Goal: Information Seeking & Learning: Check status

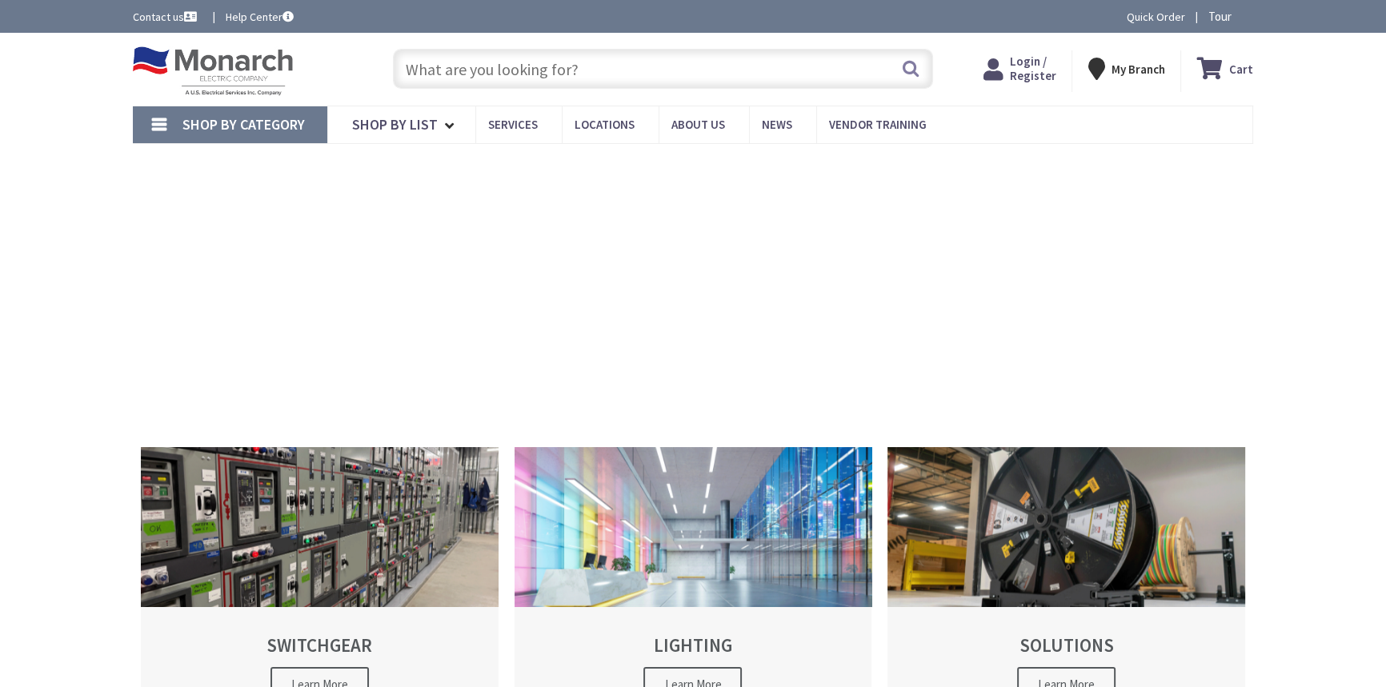
click at [1041, 69] on span "Login / Register" at bounding box center [1032, 69] width 46 height 30
type input "[STREET_ADDRESS]"
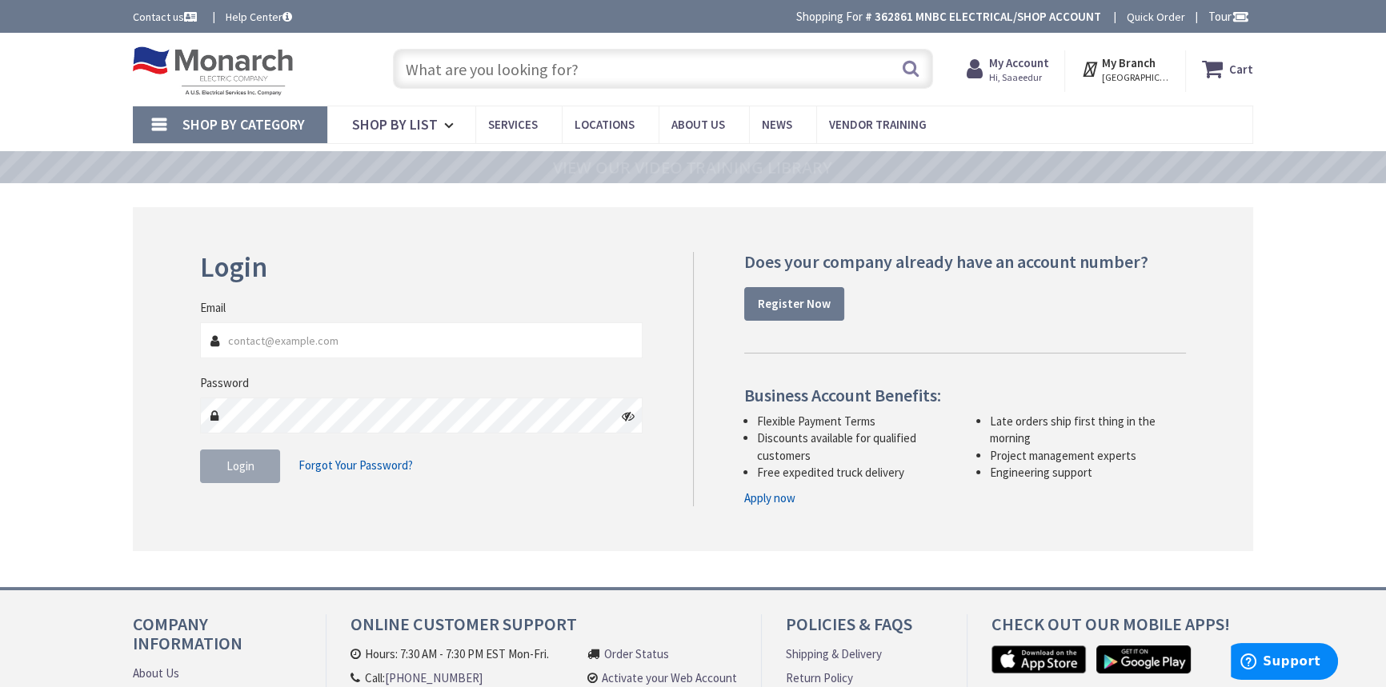
type input "[EMAIL_ADDRESS][DOMAIN_NAME]"
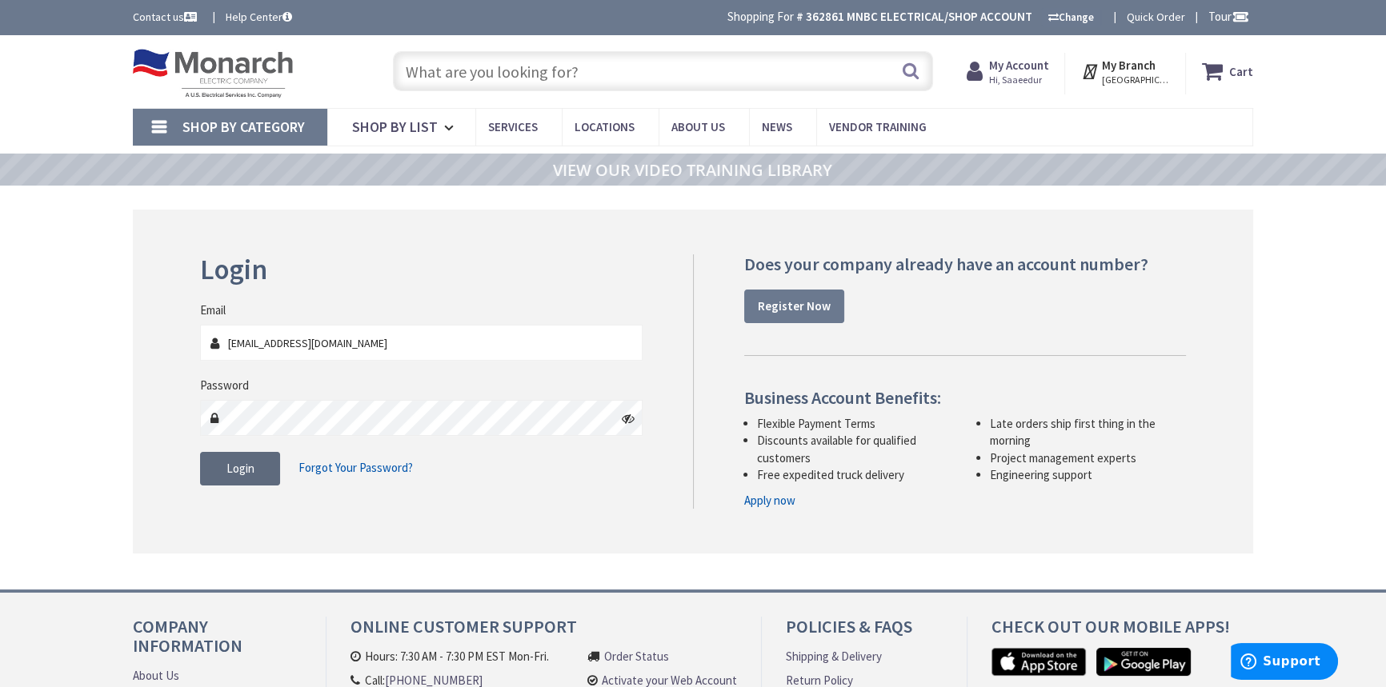
click at [200, 466] on button "Login" at bounding box center [240, 469] width 80 height 34
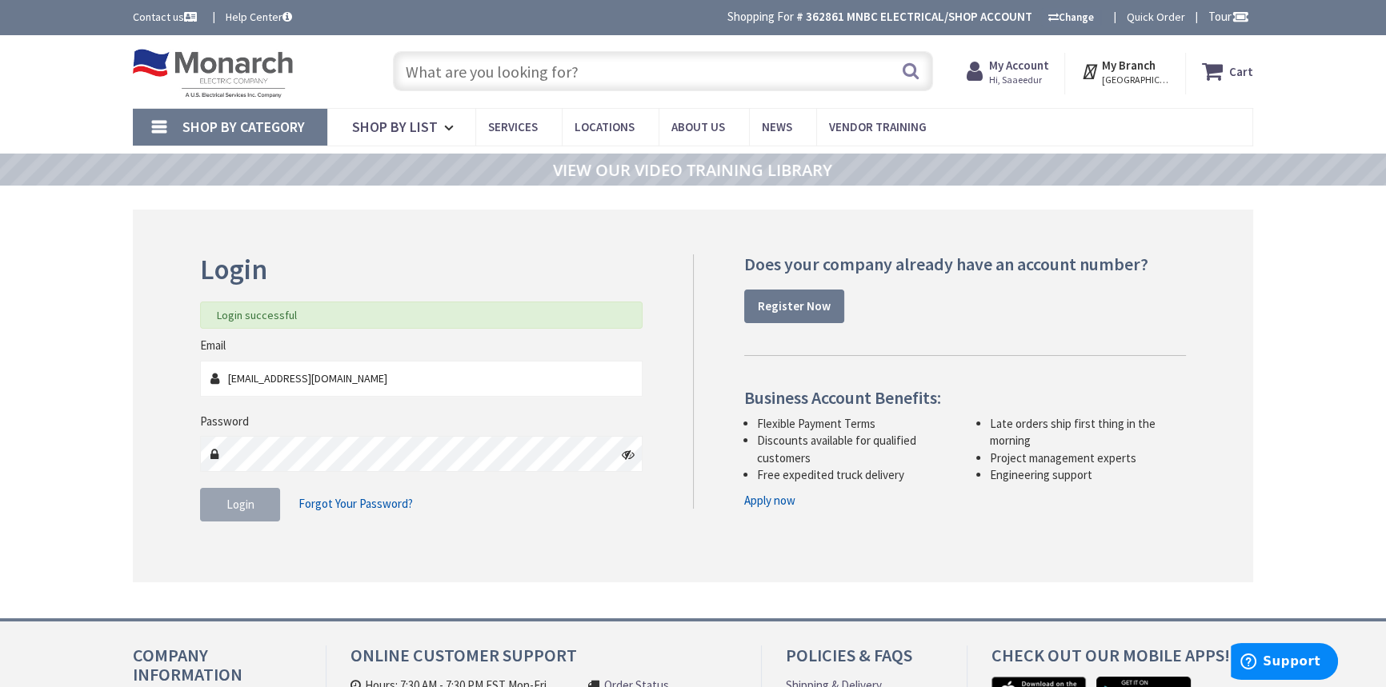
click at [1016, 72] on strong "My Account" at bounding box center [1018, 65] width 60 height 15
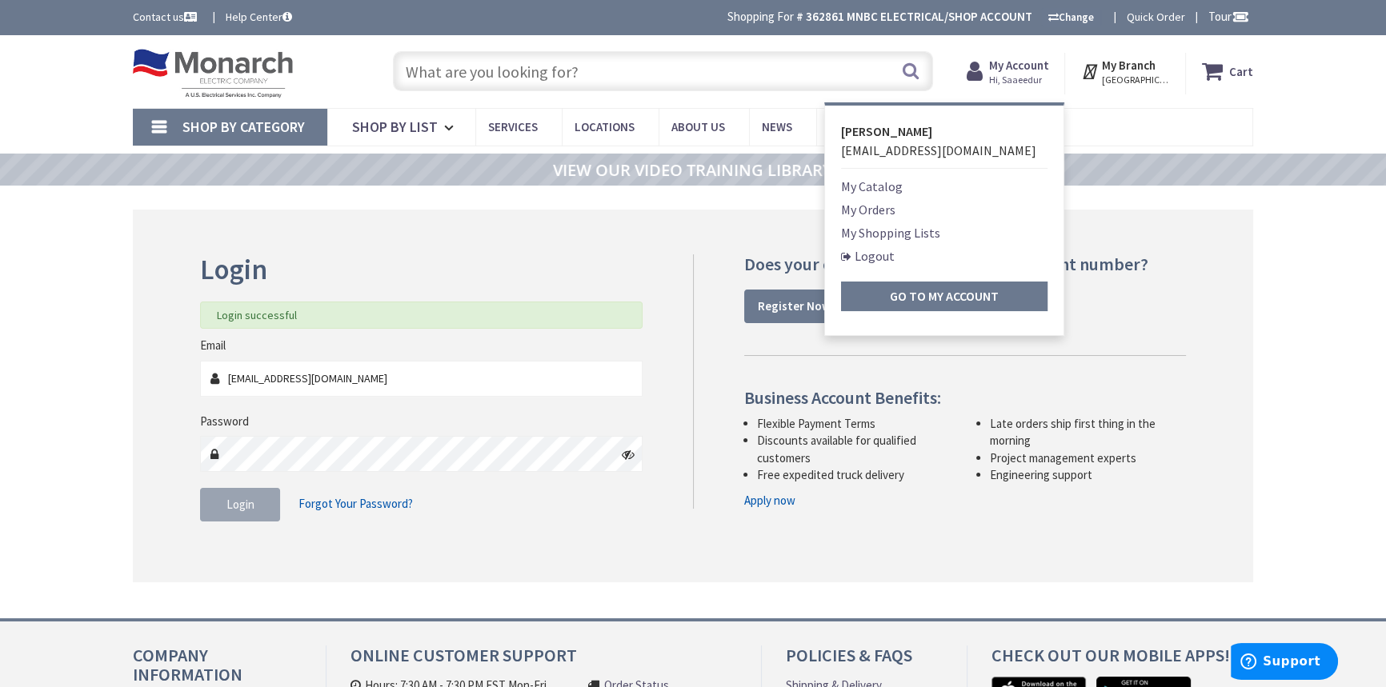
click at [882, 212] on link "My Orders" at bounding box center [868, 209] width 54 height 19
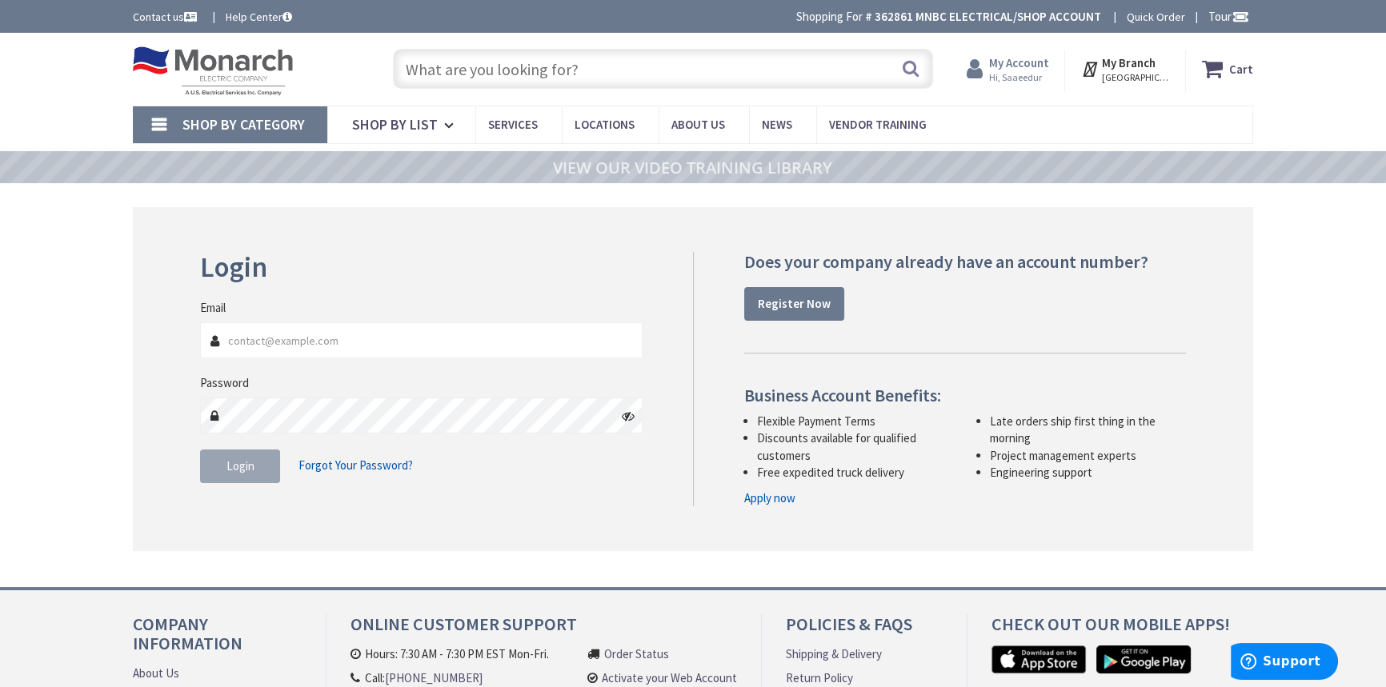
type input "srahman@mnbcelectrical.com"
click at [1028, 80] on span "Hi, Saaeedur" at bounding box center [1018, 77] width 60 height 13
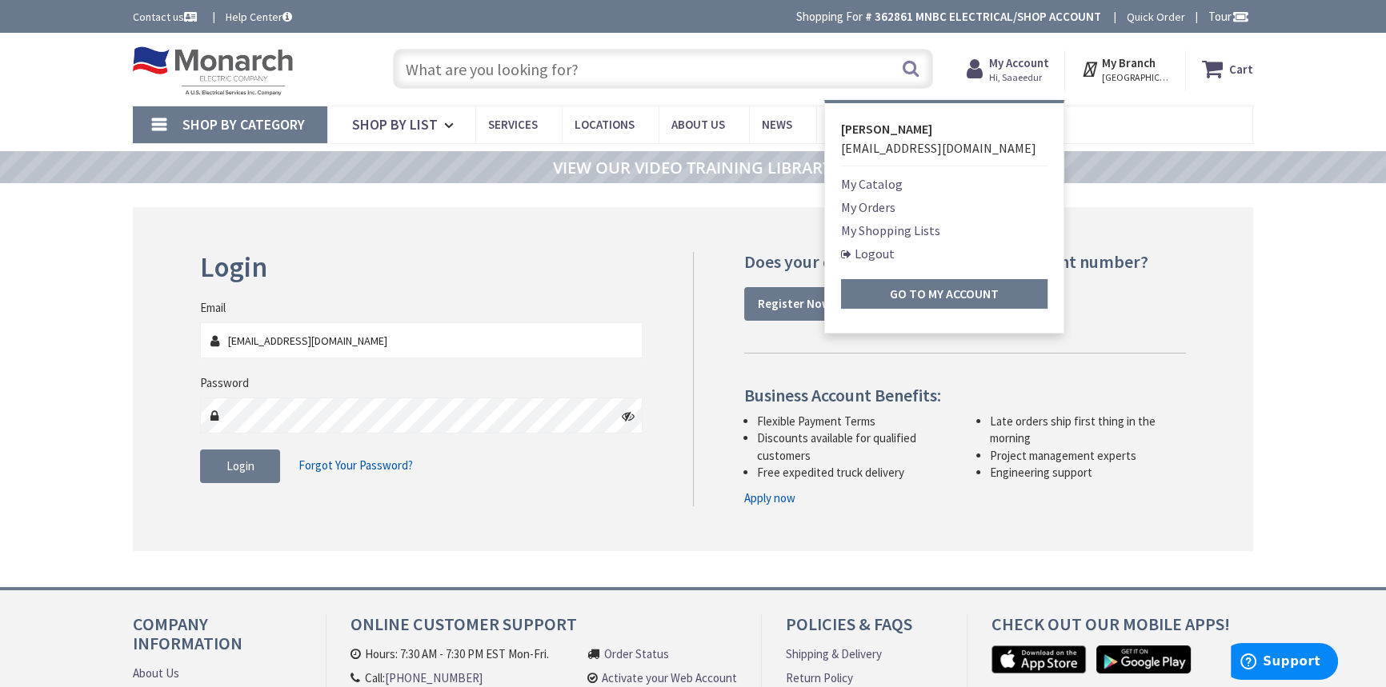
click at [887, 213] on link "My Orders" at bounding box center [868, 207] width 54 height 19
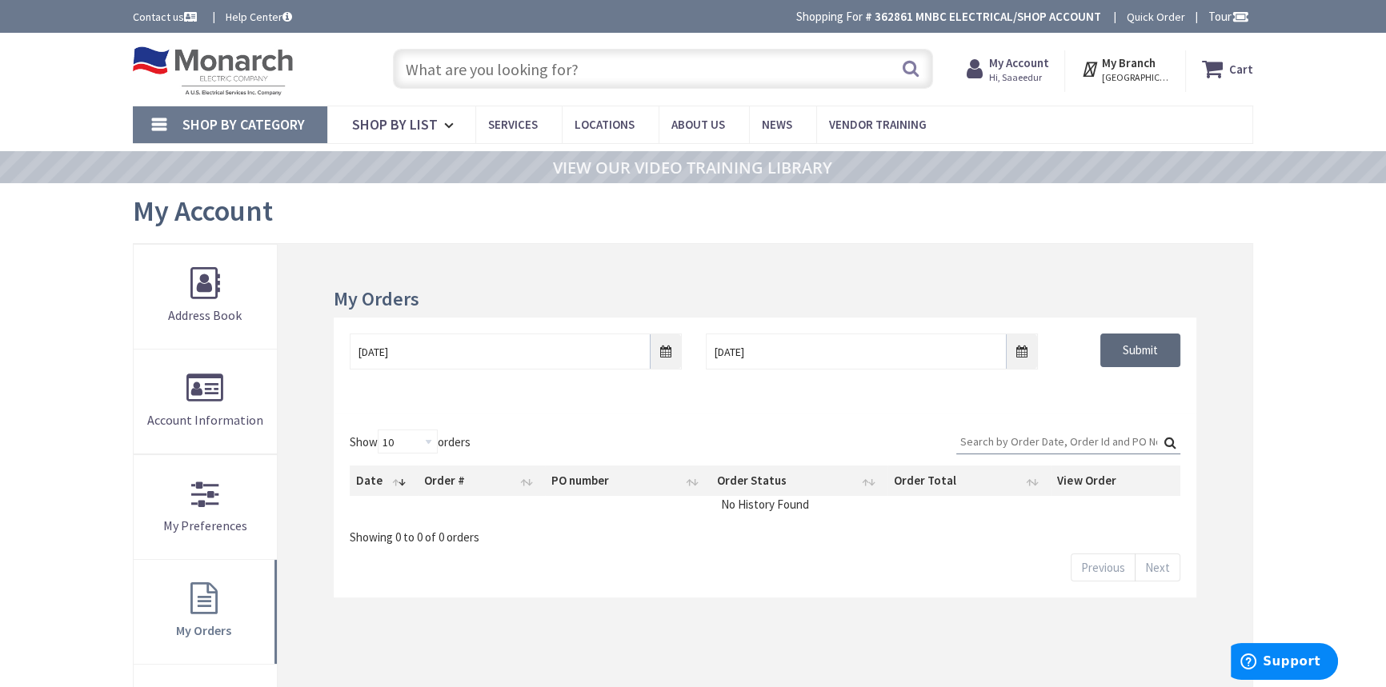
click at [1133, 346] on input "Submit" at bounding box center [1140, 351] width 80 height 34
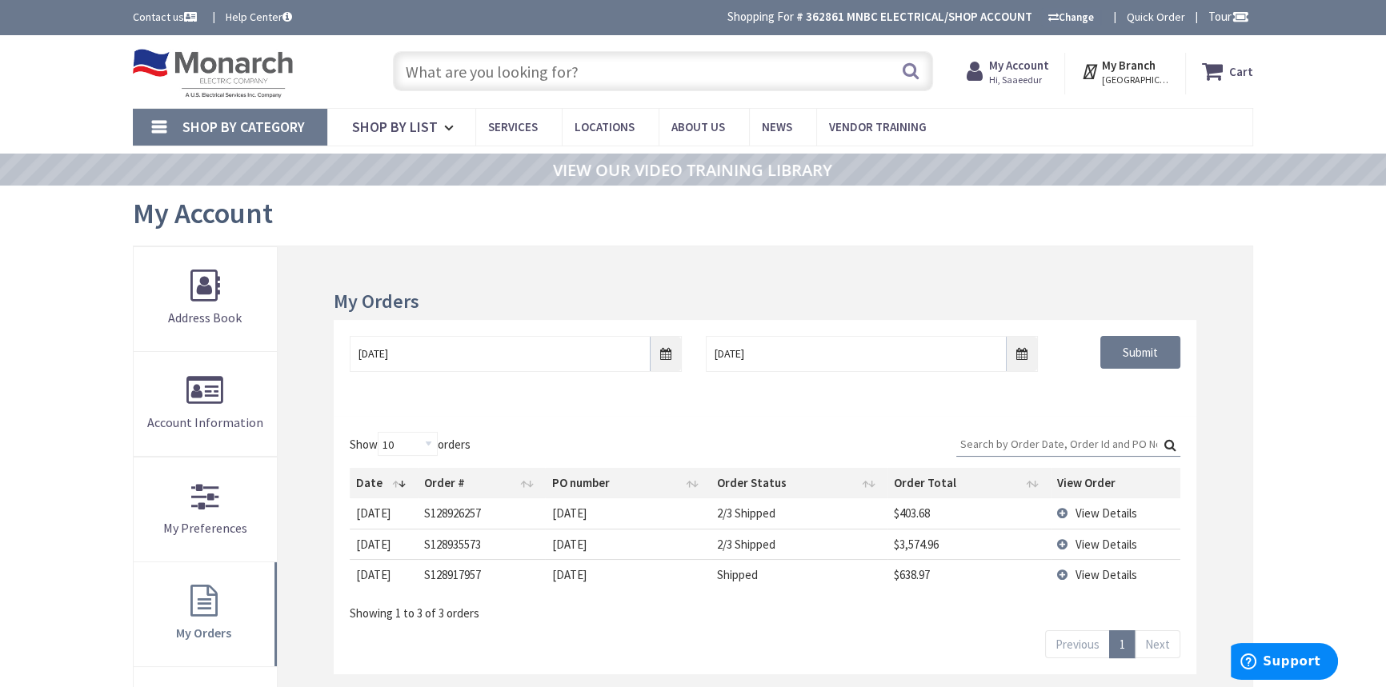
click at [1063, 547] on td "View Details" at bounding box center [1116, 544] width 130 height 30
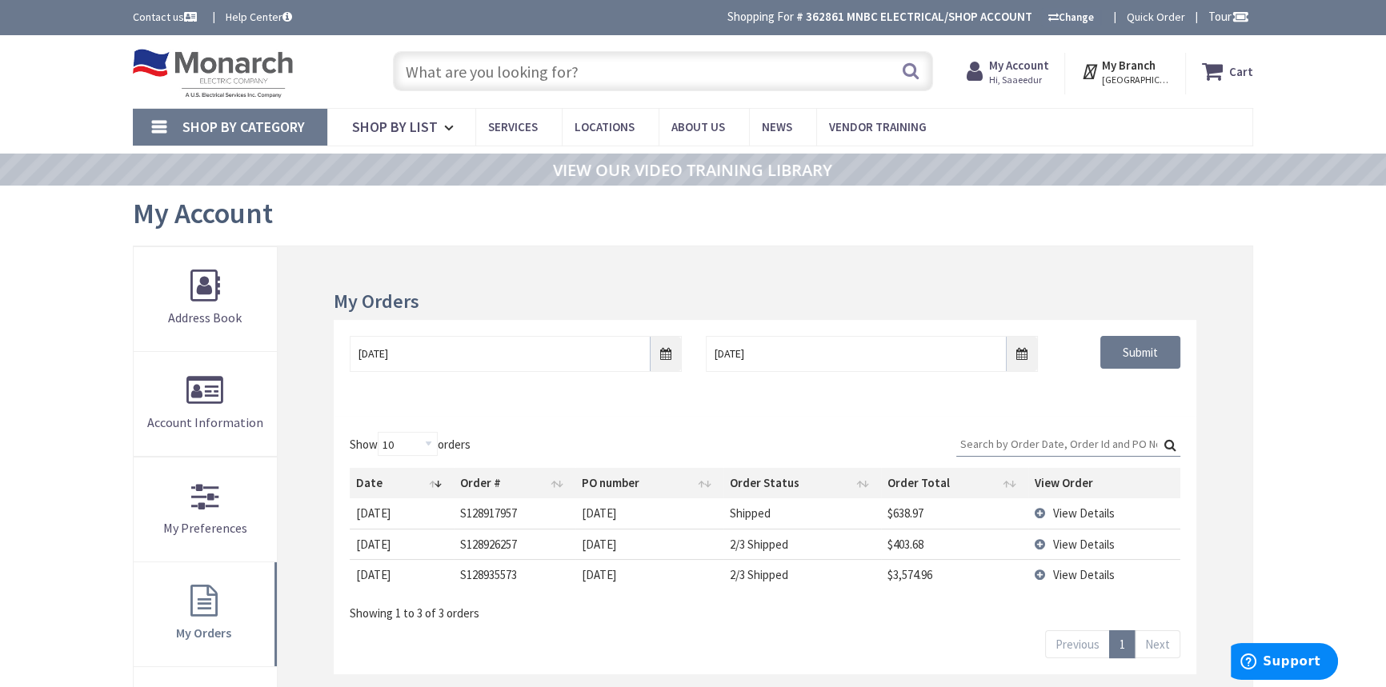
click at [1095, 546] on span "View Details" at bounding box center [1084, 544] width 62 height 15
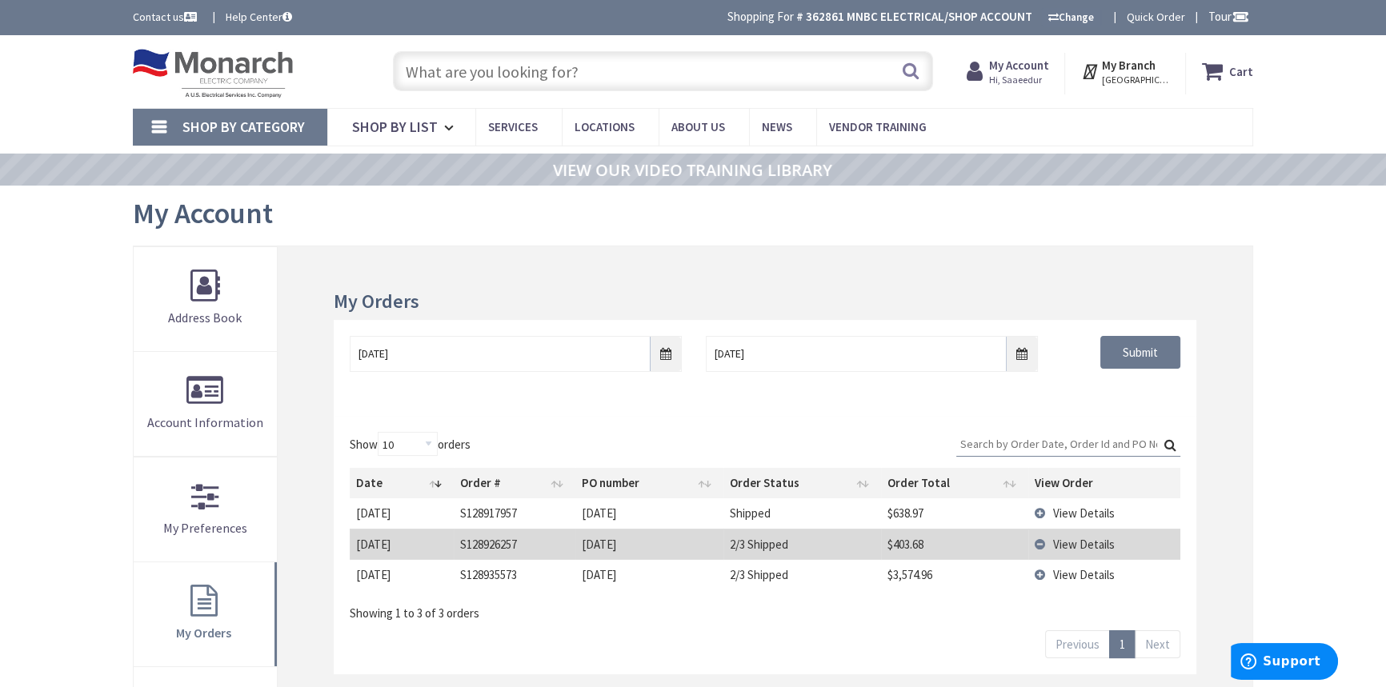
click at [1043, 536] on td "View Details" at bounding box center [1104, 544] width 153 height 30
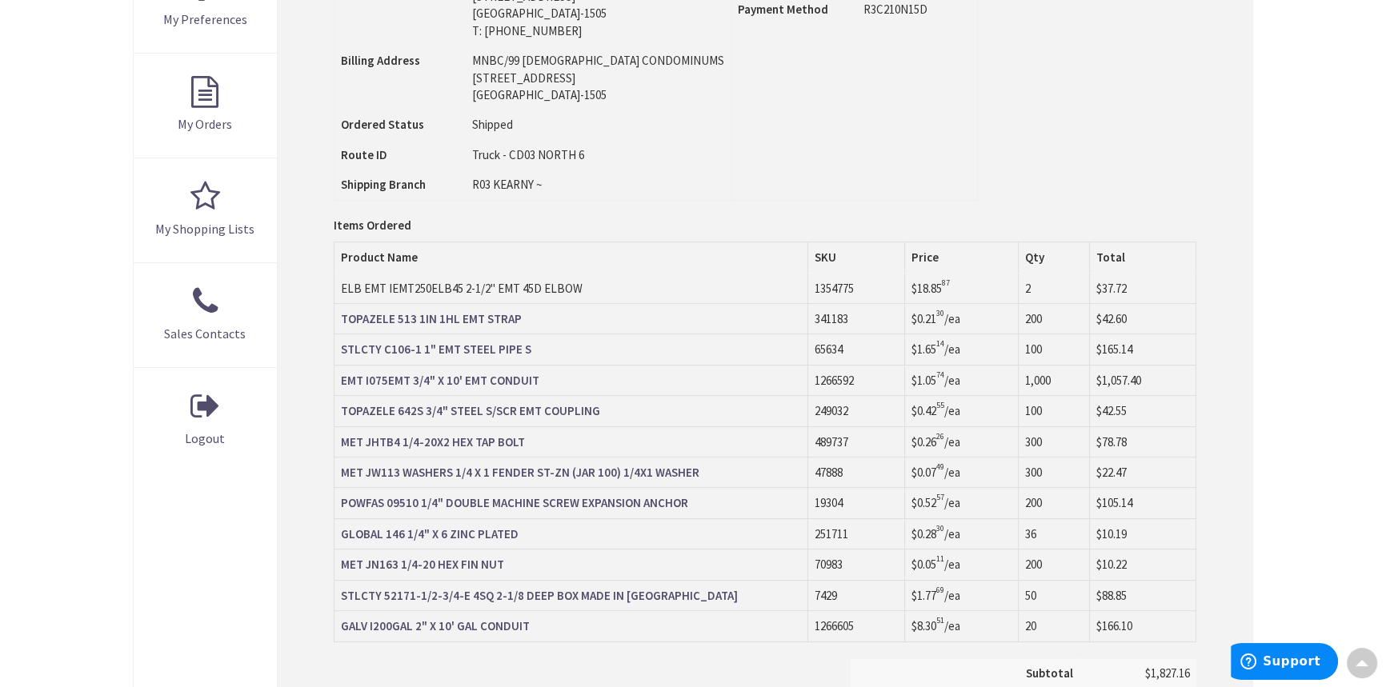
scroll to position [511, 0]
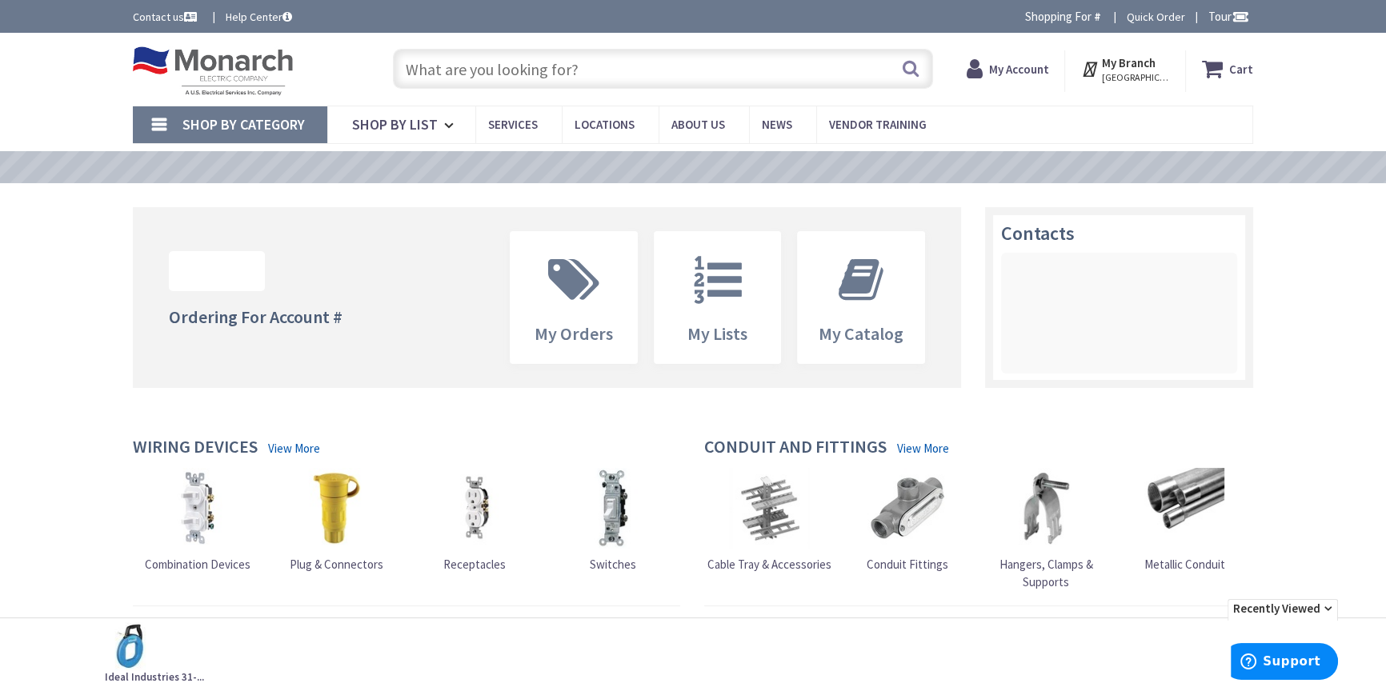
click at [552, 66] on input "text" at bounding box center [663, 69] width 540 height 40
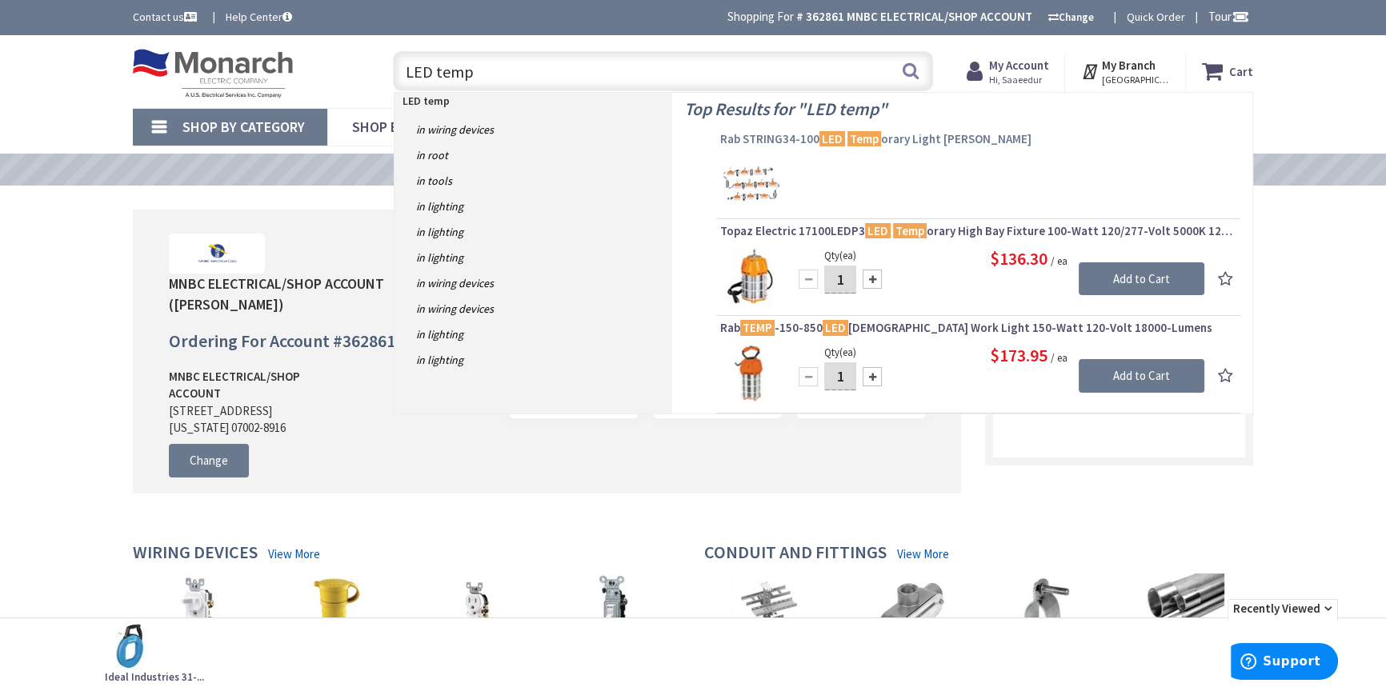
type input "LED temp"
click at [787, 139] on span "Rab STRING34-100 LED Temp orary Light Stringer" at bounding box center [978, 139] width 516 height 16
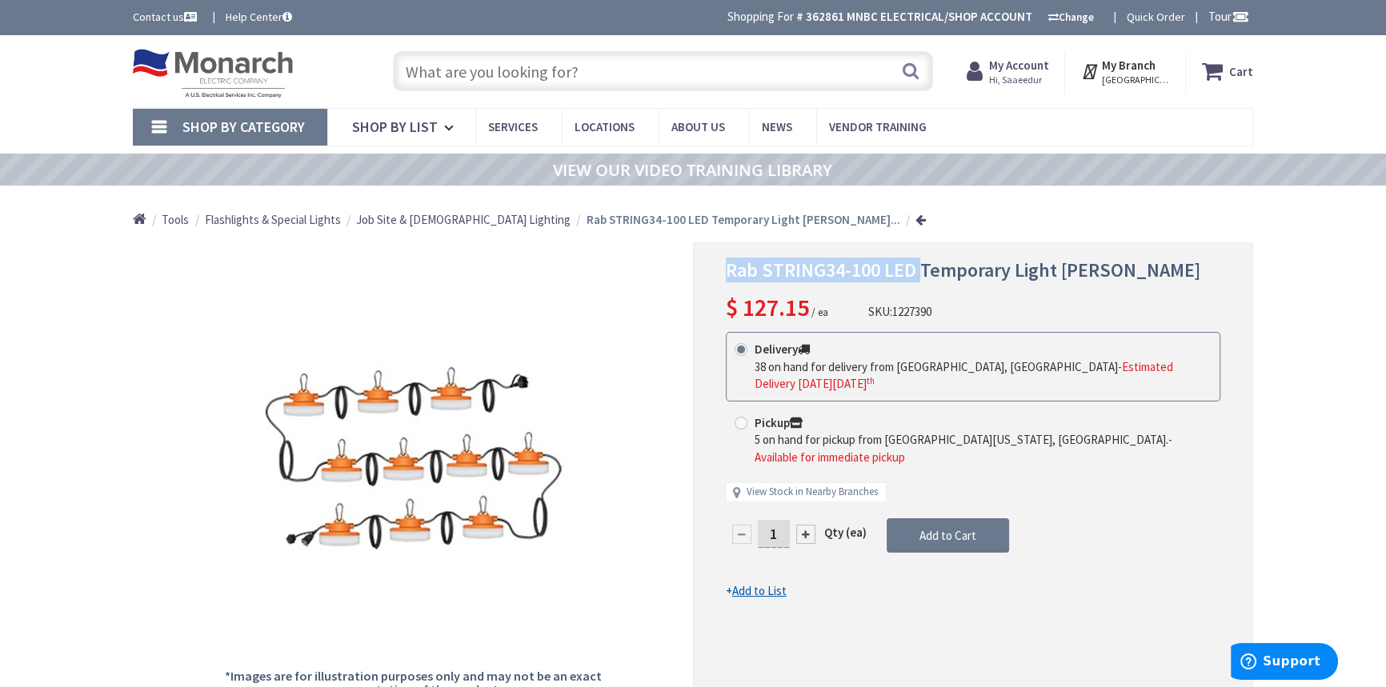
drag, startPoint x: 916, startPoint y: 269, endPoint x: 714, endPoint y: 266, distance: 202.5
click at [714, 266] on div "Rab STRING34-100 LED Temporary Light [PERSON_NAME] $ 127.15 / ea SKU: 1227390 T…" at bounding box center [973, 473] width 560 height 463
